Goal: Transaction & Acquisition: Purchase product/service

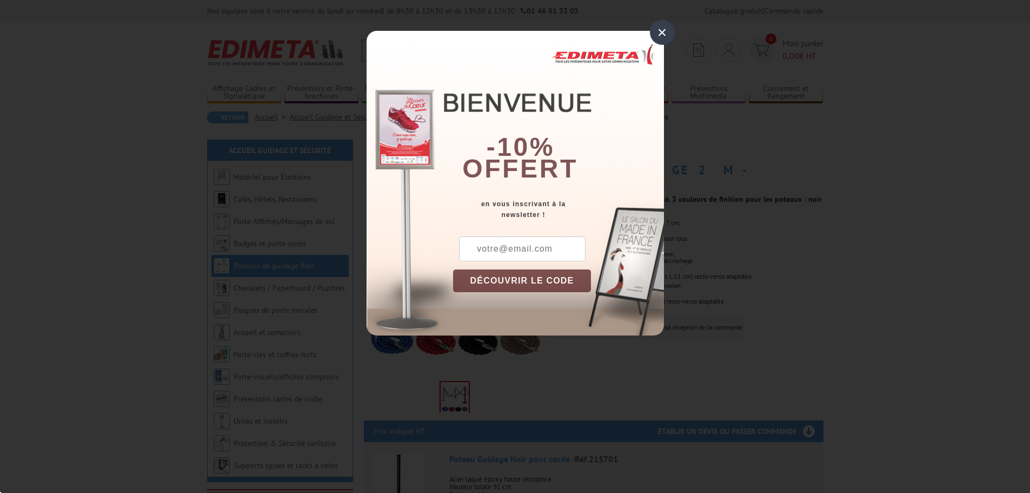
click at [653, 30] on div "×" at bounding box center [662, 32] width 25 height 25
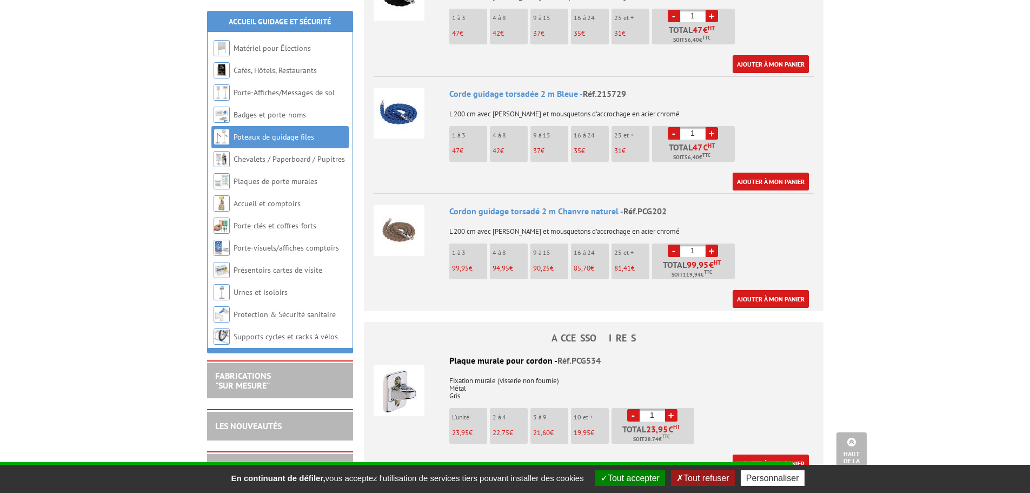
scroll to position [1027, 0]
click at [404, 214] on img at bounding box center [399, 229] width 51 height 51
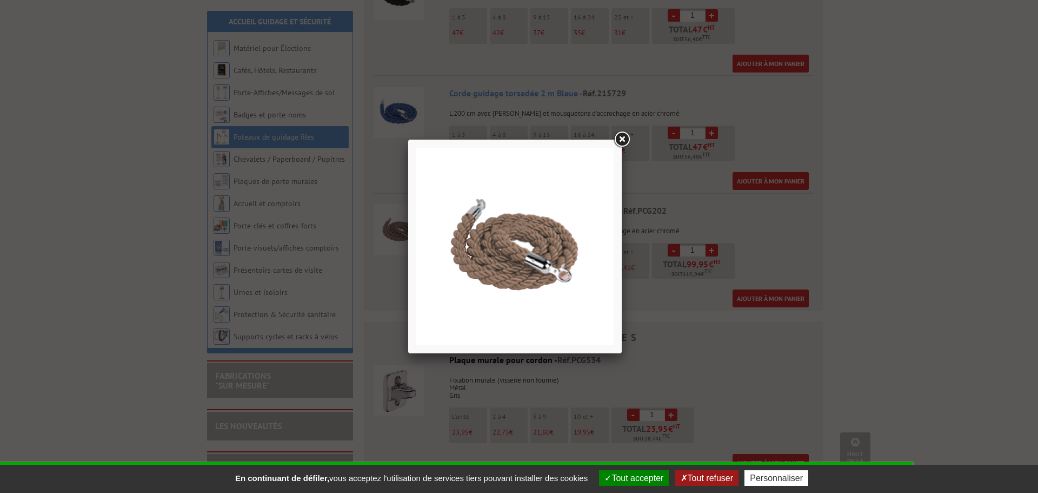
click at [625, 137] on link at bounding box center [621, 139] width 19 height 19
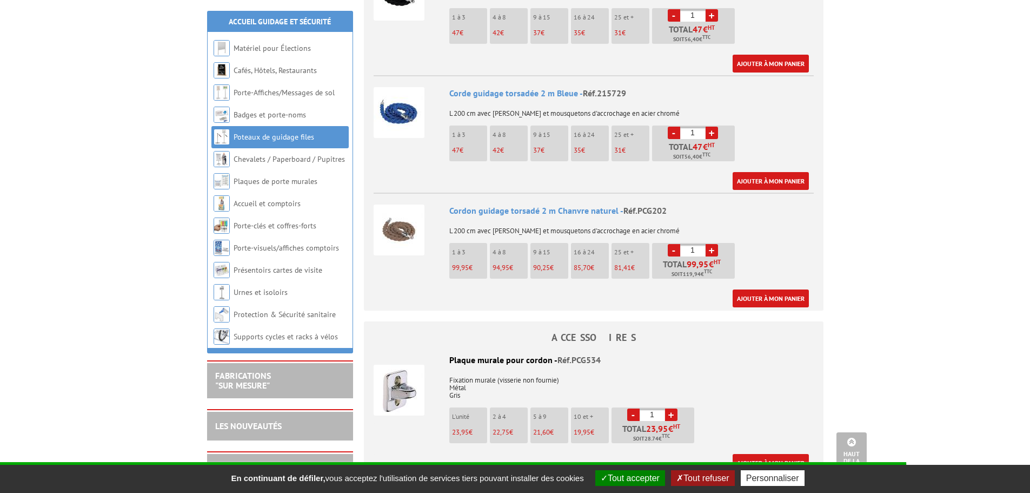
click at [710, 244] on link "+" at bounding box center [712, 250] width 12 height 12
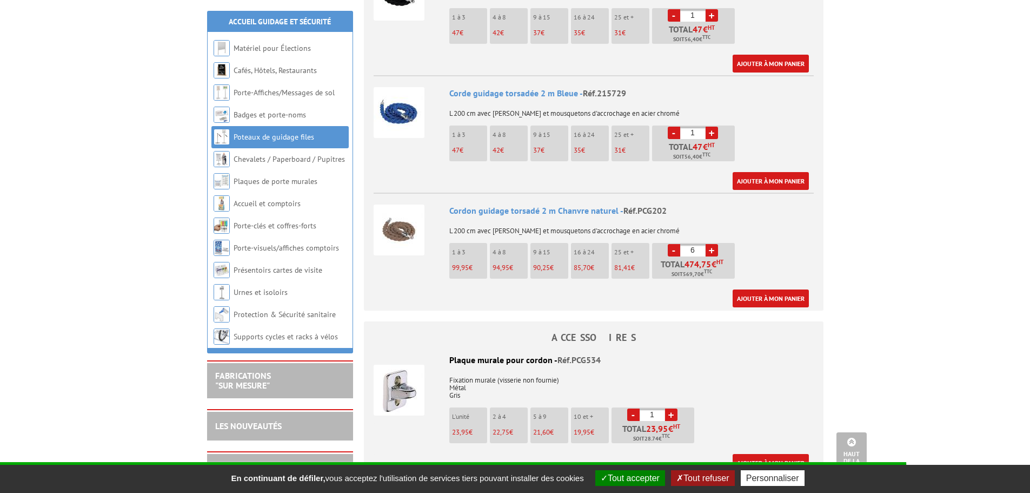
click at [710, 244] on link "+" at bounding box center [712, 250] width 12 height 12
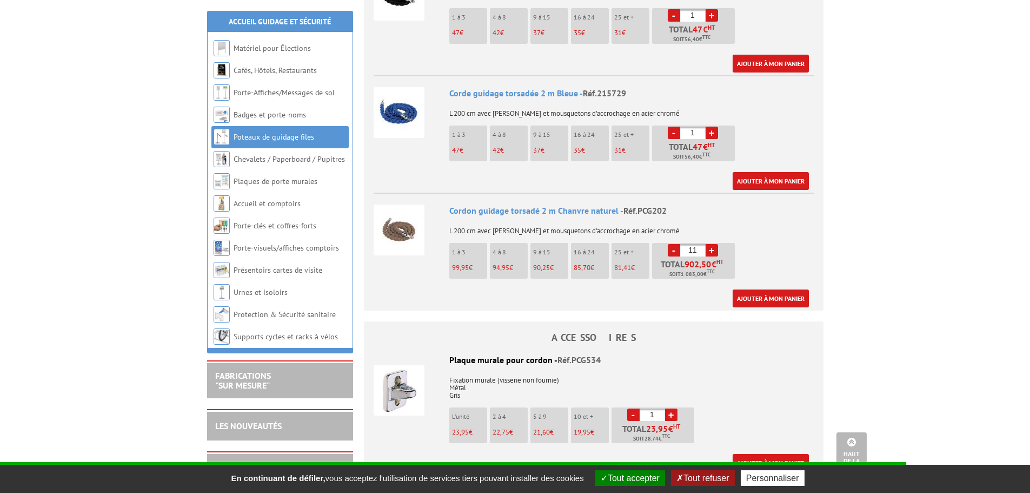
click at [710, 244] on link "+" at bounding box center [712, 250] width 12 height 12
click at [709, 244] on link "+" at bounding box center [712, 250] width 12 height 12
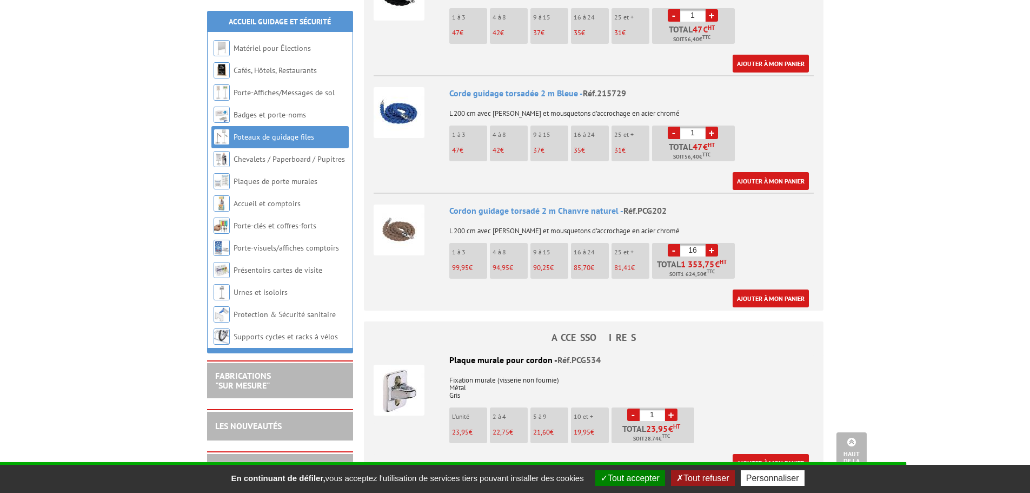
click at [709, 244] on link "+" at bounding box center [712, 250] width 12 height 12
type input "20"
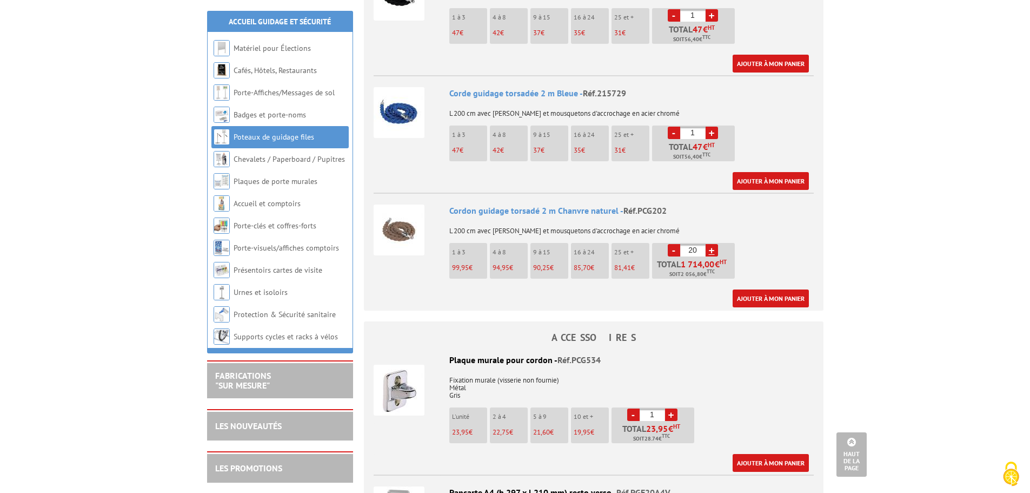
scroll to position [0, 0]
